Goal: Navigation & Orientation: Locate item on page

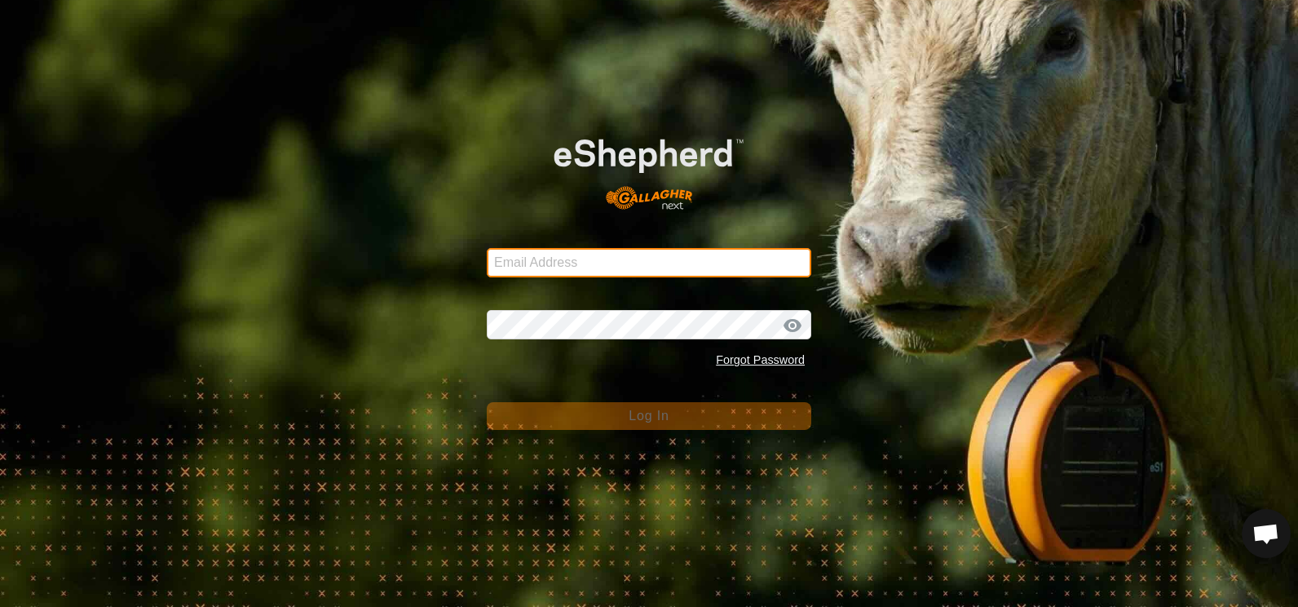
type input "[EMAIL_ADDRESS][DOMAIN_NAME]"
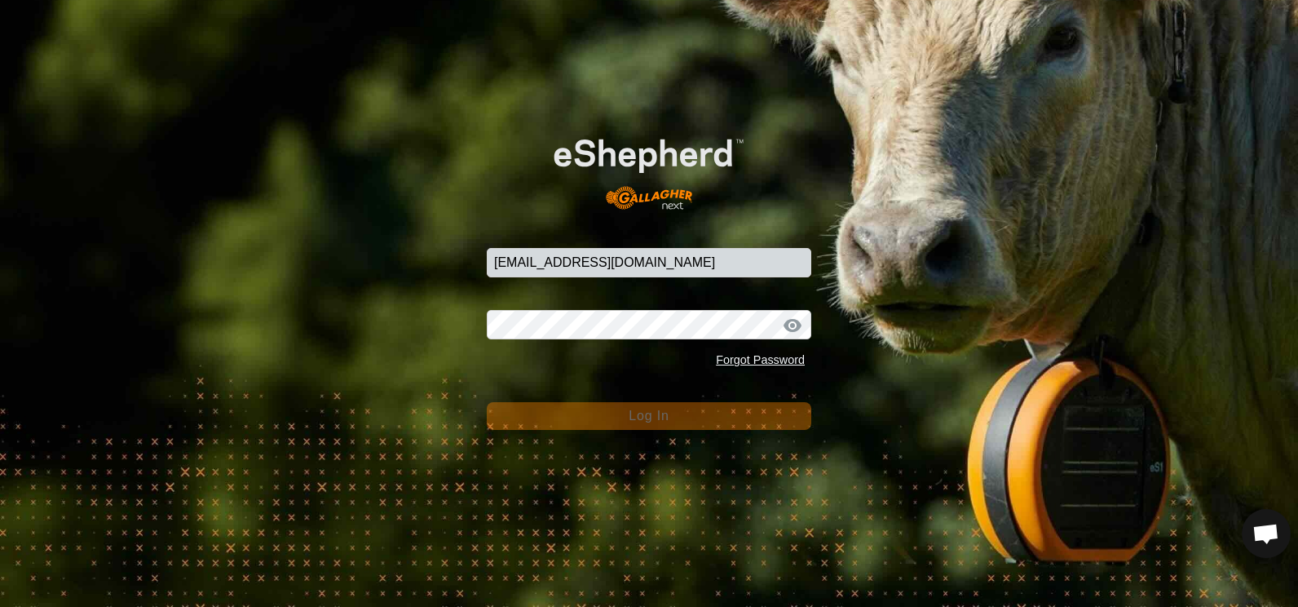
click at [644, 414] on span "Log In" at bounding box center [649, 415] width 40 height 14
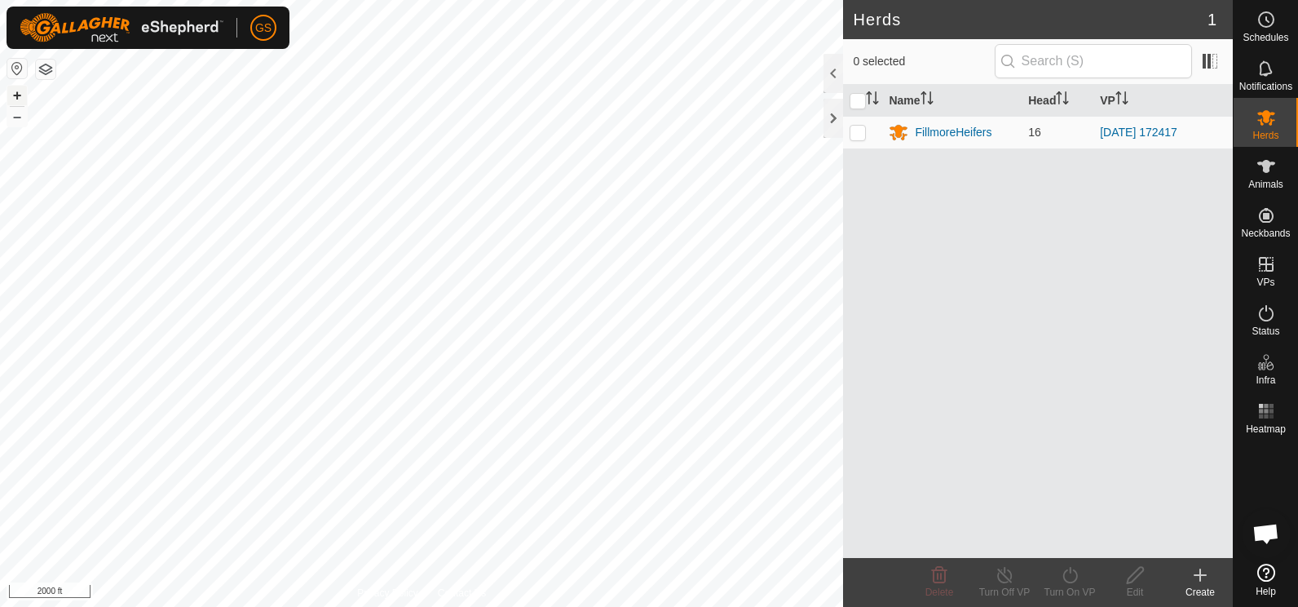
click at [15, 97] on button "+" at bounding box center [17, 96] width 20 height 20
click at [12, 96] on button "+" at bounding box center [17, 96] width 20 height 20
click at [21, 117] on button "–" at bounding box center [17, 117] width 20 height 20
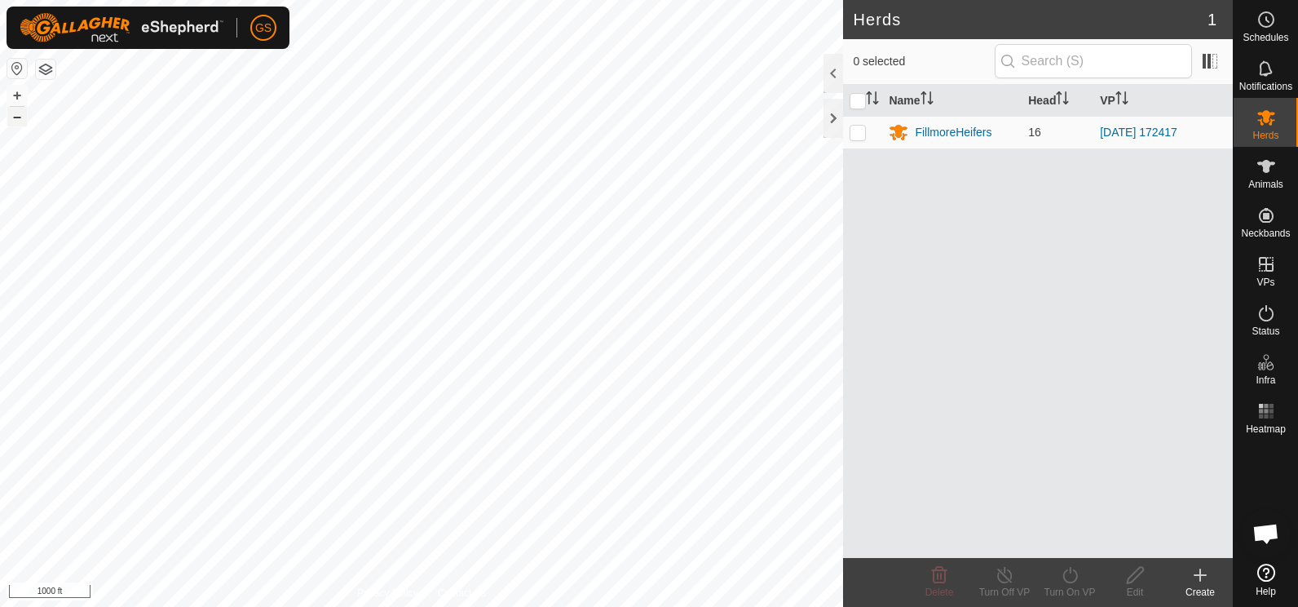
click at [21, 117] on button "–" at bounding box center [17, 117] width 20 height 20
click at [20, 95] on button "+" at bounding box center [17, 96] width 20 height 20
click at [15, 94] on button "+" at bounding box center [17, 96] width 20 height 20
click at [15, 92] on button "+" at bounding box center [17, 96] width 20 height 20
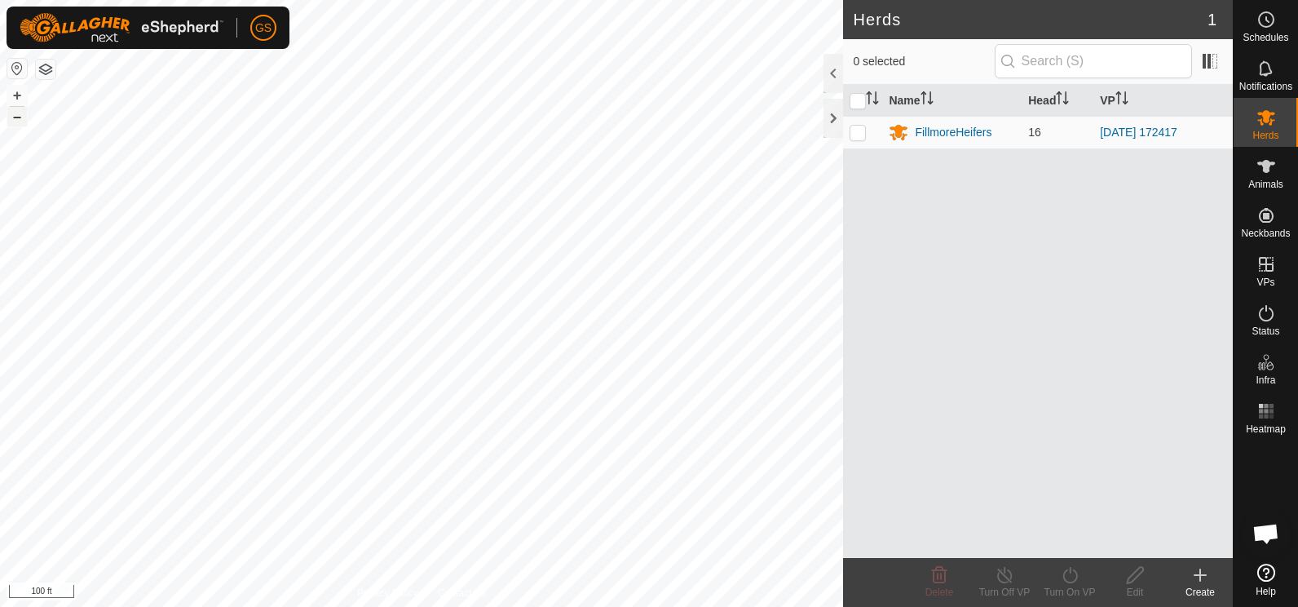
click at [17, 121] on button "–" at bounding box center [17, 117] width 20 height 20
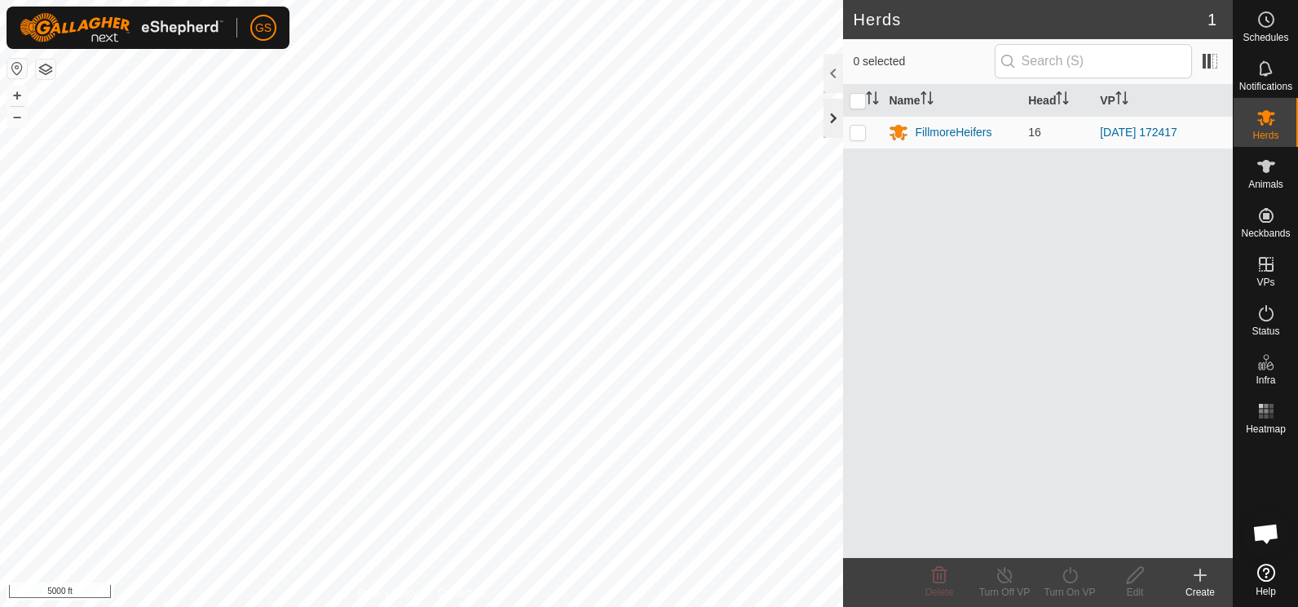
click at [832, 116] on div at bounding box center [833, 118] width 20 height 39
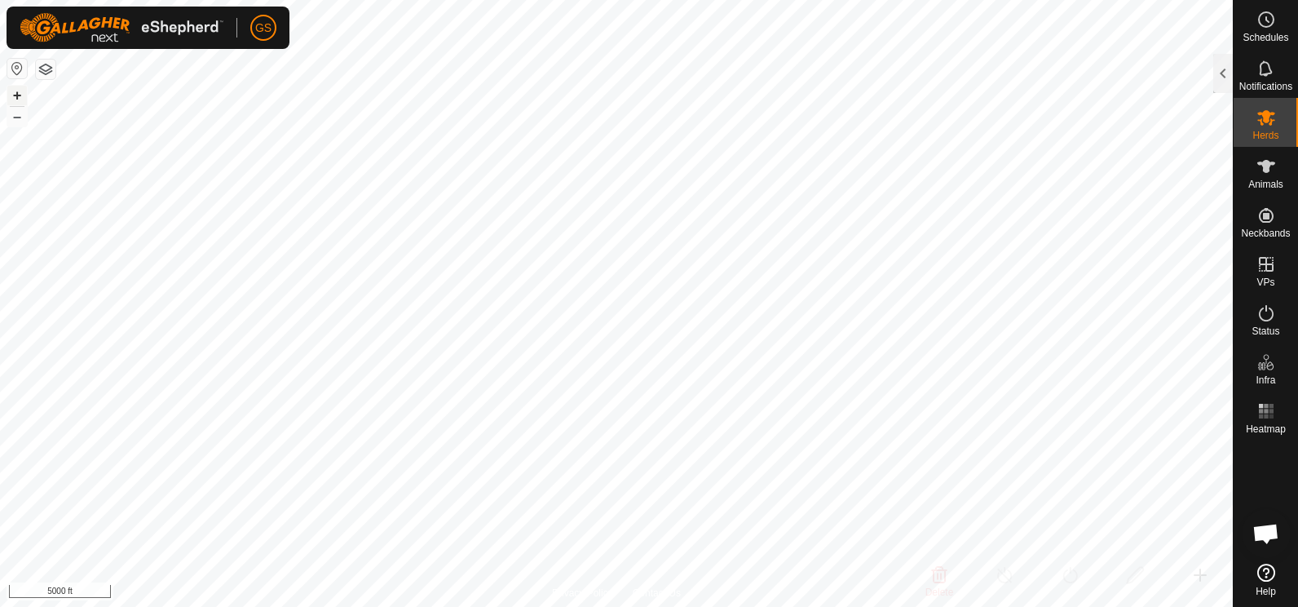
click at [16, 95] on button "+" at bounding box center [17, 96] width 20 height 20
